Goal: Task Accomplishment & Management: Manage account settings

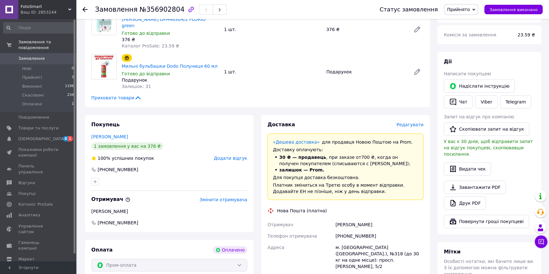
scroll to position [115, 0]
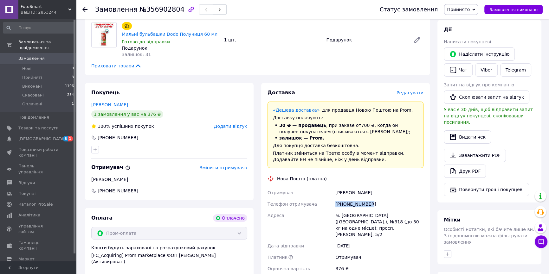
drag, startPoint x: 370, startPoint y: 191, endPoint x: 333, endPoint y: 191, distance: 36.8
click at [333, 191] on div "Отримувач Фесюк Анастасія Телефон отримувача +380959346884 Адреса м. Київ (Київ…" at bounding box center [345, 230] width 158 height 87
copy div "Телефон отримувача +380959346884"
drag, startPoint x: 141, startPoint y: 10, endPoint x: 173, endPoint y: 12, distance: 31.4
click at [173, 12] on span "№356902804" at bounding box center [161, 10] width 45 height 8
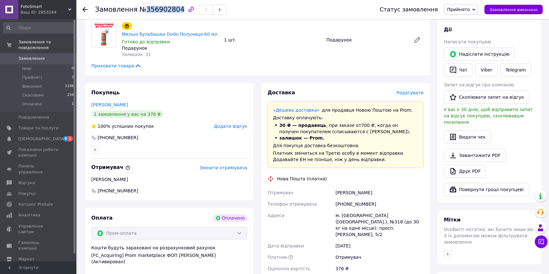
copy span "356902804"
click at [38, 75] on span "Прийняті" at bounding box center [32, 78] width 20 height 6
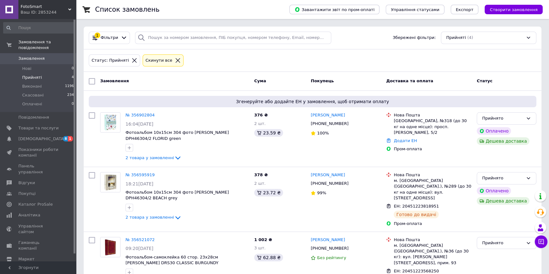
click at [32, 75] on span "Прийняті" at bounding box center [32, 78] width 20 height 6
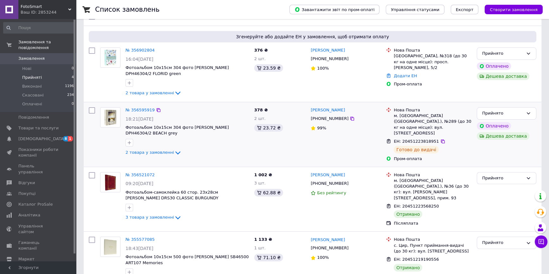
scroll to position [67, 0]
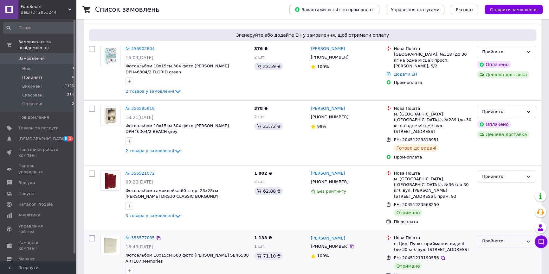
click at [511, 238] on div "Прийнято" at bounding box center [502, 241] width 41 height 7
click at [502, 249] on li "Виконано" at bounding box center [506, 255] width 59 height 12
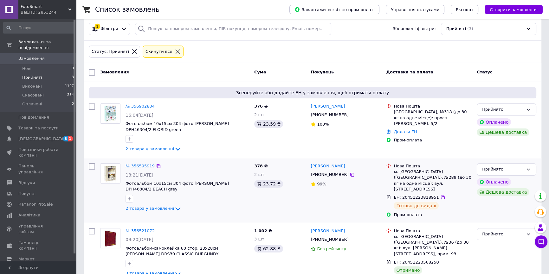
scroll to position [13, 0]
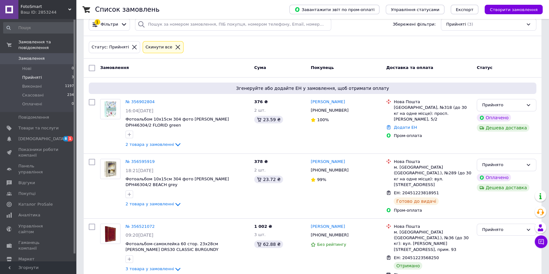
click at [48, 73] on li "Прийняті 3" at bounding box center [39, 77] width 78 height 9
click at [174, 266] on icon at bounding box center [178, 270] width 8 height 8
click at [139, 224] on link "№ 356521072" at bounding box center [139, 226] width 29 height 5
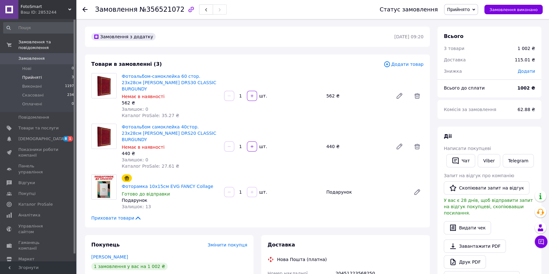
click at [45, 73] on li "Прийняті 3" at bounding box center [39, 77] width 78 height 9
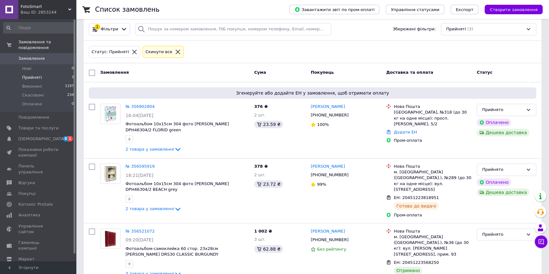
scroll to position [13, 0]
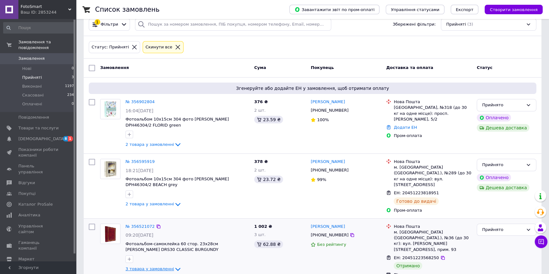
click at [174, 266] on icon at bounding box center [178, 270] width 8 height 8
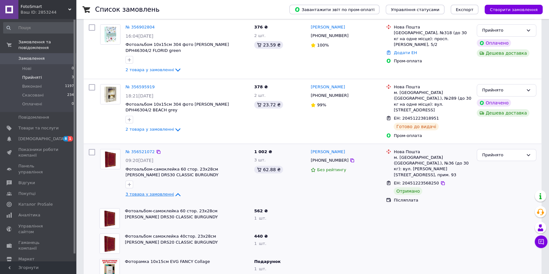
scroll to position [90, 0]
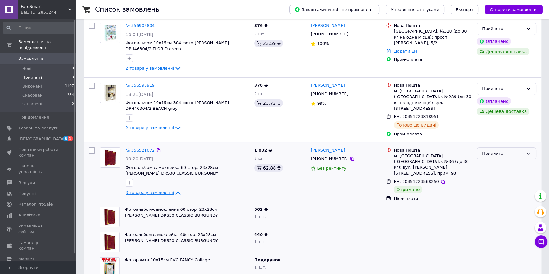
click at [495, 151] on div "Прийнято" at bounding box center [502, 154] width 41 height 7
click at [497, 161] on li "Виконано" at bounding box center [506, 167] width 59 height 12
